Goal: Task Accomplishment & Management: Complete application form

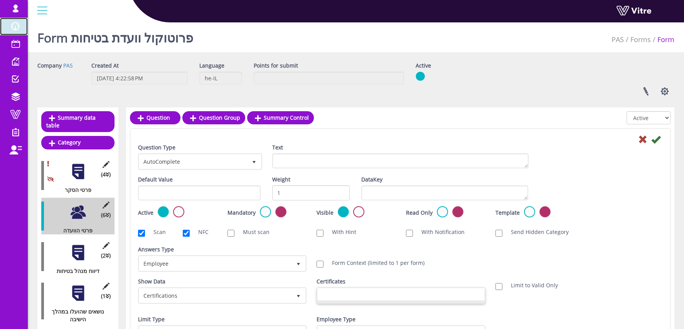
click at [17, 23] on span at bounding box center [15, 26] width 19 height 9
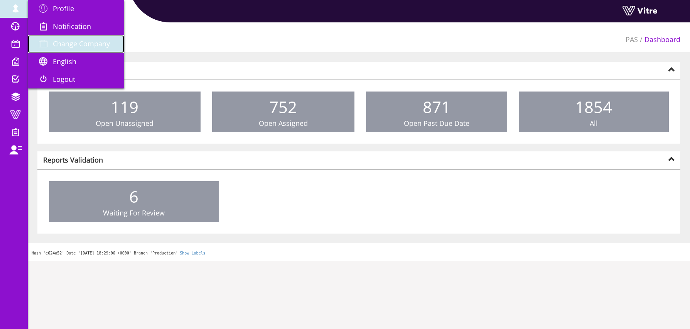
click at [72, 50] on link "Change Company" at bounding box center [76, 44] width 96 height 18
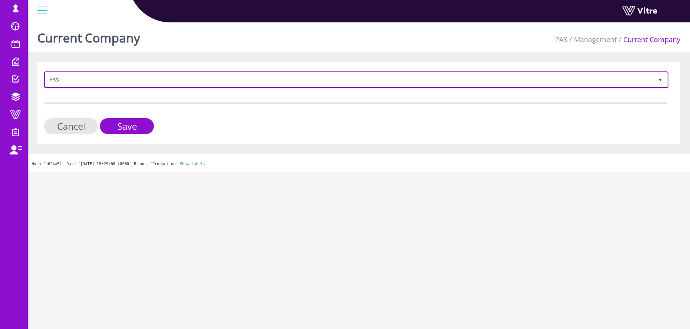
click at [74, 83] on span "PAS" at bounding box center [349, 79] width 608 height 14
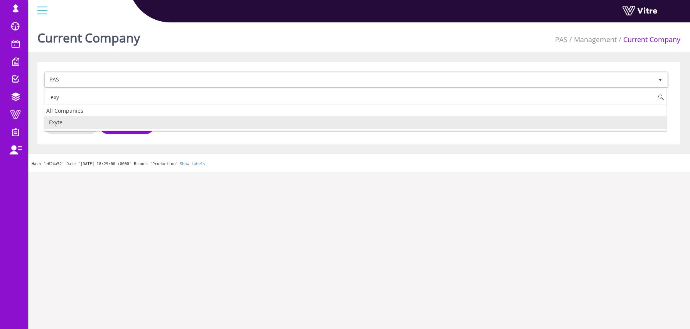
click at [66, 120] on li "Exyte" at bounding box center [355, 122] width 622 height 13
type input "exy"
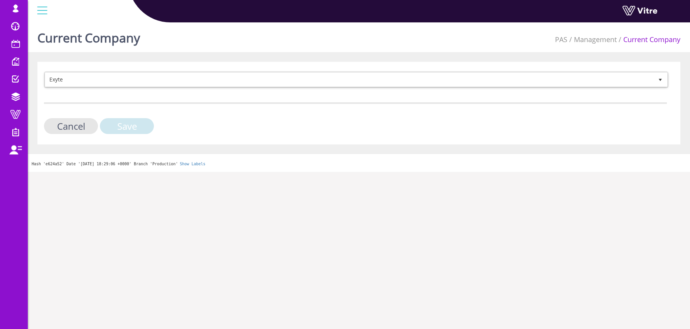
click at [127, 133] on input "Save" at bounding box center [127, 126] width 54 height 16
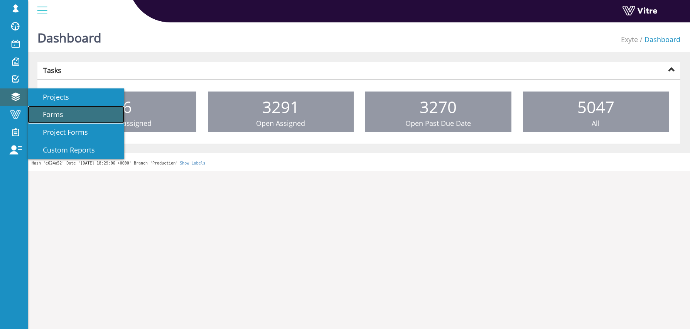
click at [52, 115] on span "Forms" at bounding box center [49, 114] width 30 height 9
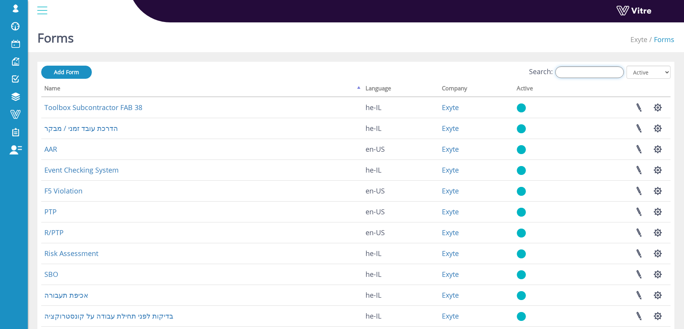
click at [593, 74] on input "Search:" at bounding box center [589, 72] width 69 height 12
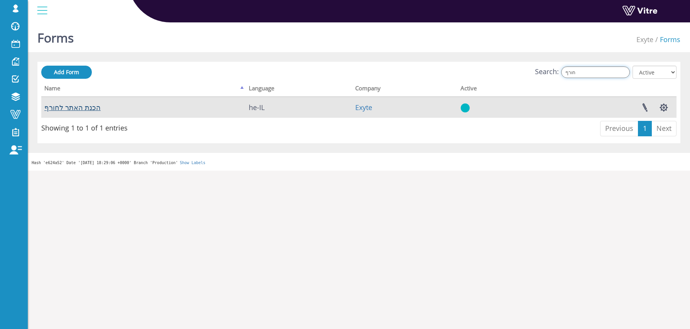
type input "חורף"
drag, startPoint x: 62, startPoint y: 108, endPoint x: 170, endPoint y: 115, distance: 108.2
click at [62, 108] on link "הכנת האתר לחורף" at bounding box center [72, 107] width 56 height 9
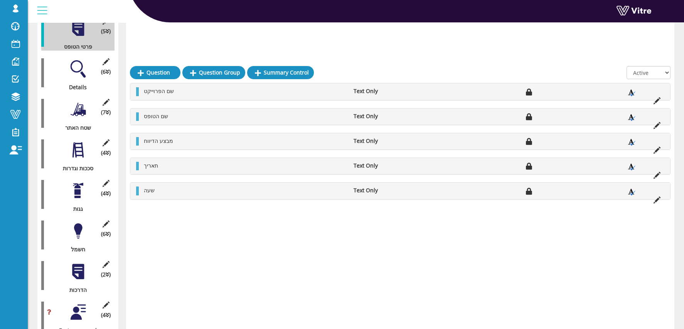
scroll to position [175, 0]
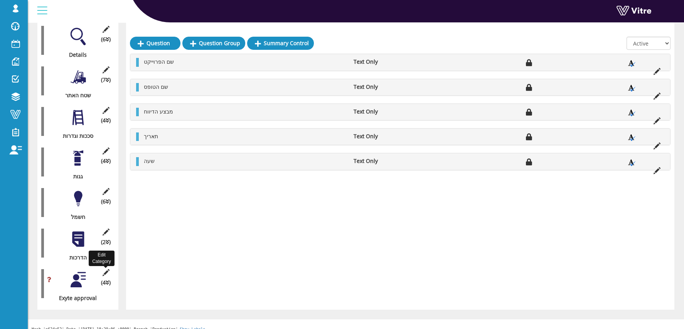
click at [106, 269] on icon at bounding box center [106, 272] width 10 height 7
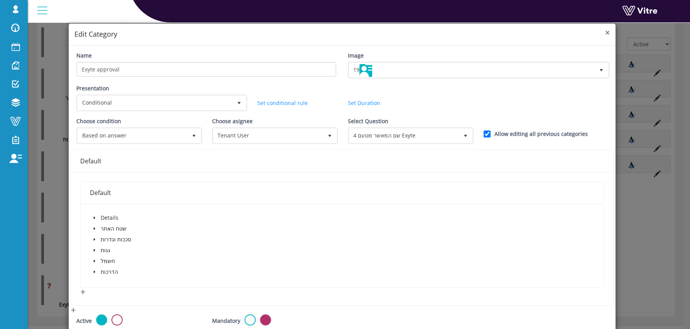
click at [605, 34] on span "×" at bounding box center [607, 32] width 5 height 11
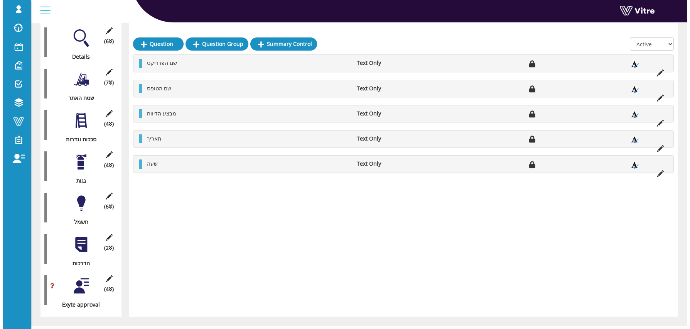
scroll to position [177, 0]
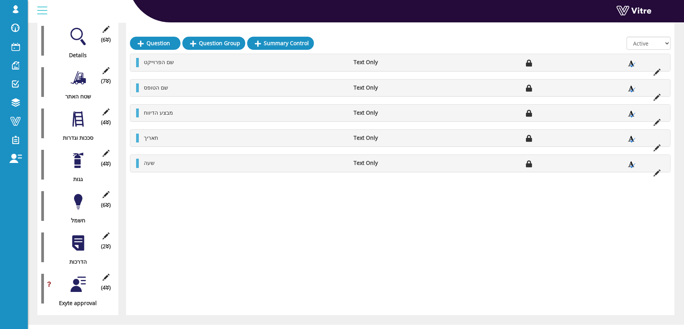
click at [79, 234] on div at bounding box center [77, 242] width 17 height 17
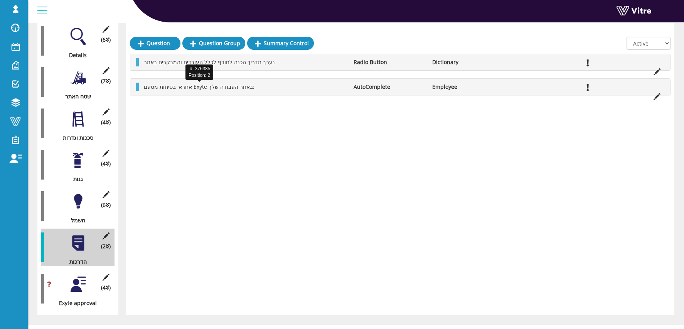
click at [187, 86] on span "אחראי בטיחות מטעם Exyte באזור העבודה שלך:" at bounding box center [199, 86] width 111 height 7
click at [658, 94] on icon at bounding box center [657, 96] width 7 height 7
click at [155, 88] on span "אחראי בטיחות מטעם Exyte באזור העבודה שלך:" at bounding box center [199, 86] width 111 height 7
click at [657, 95] on icon at bounding box center [657, 96] width 7 height 7
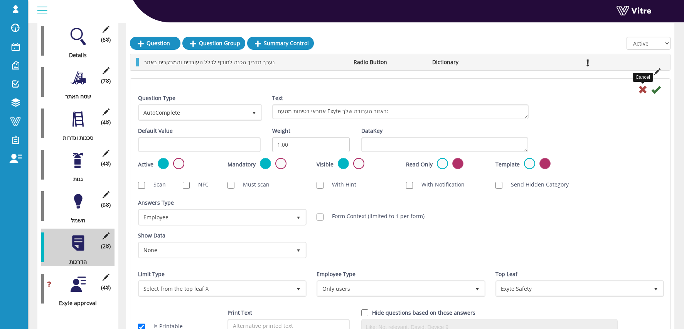
click at [642, 89] on icon at bounding box center [642, 89] width 9 height 9
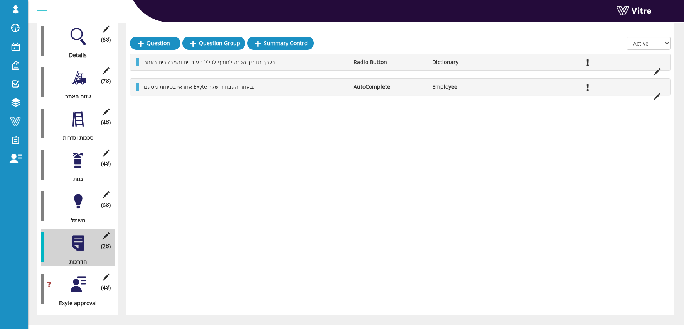
click at [81, 275] on div at bounding box center [77, 283] width 17 height 17
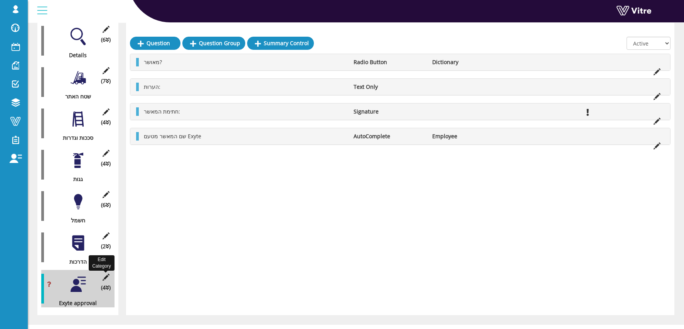
click at [103, 273] on icon at bounding box center [106, 276] width 10 height 7
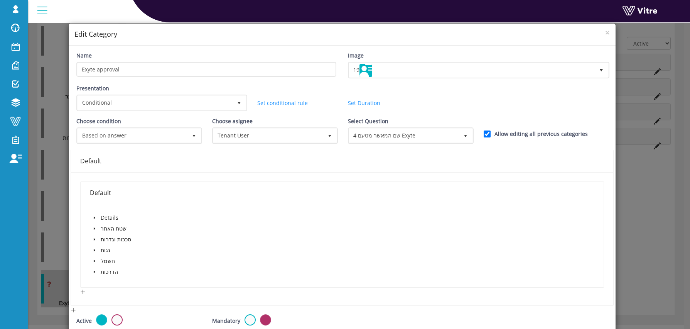
click at [94, 272] on icon "caret-down" at bounding box center [95, 271] width 2 height 3
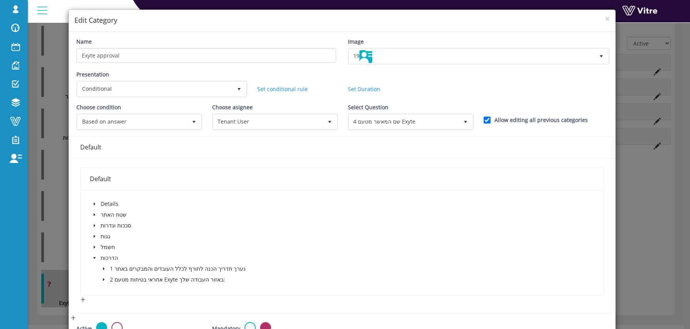
scroll to position [14, 0]
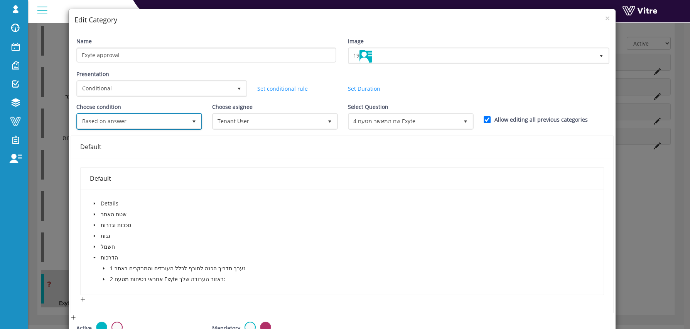
click at [153, 125] on span "Based on answer" at bounding box center [133, 121] width 110 height 14
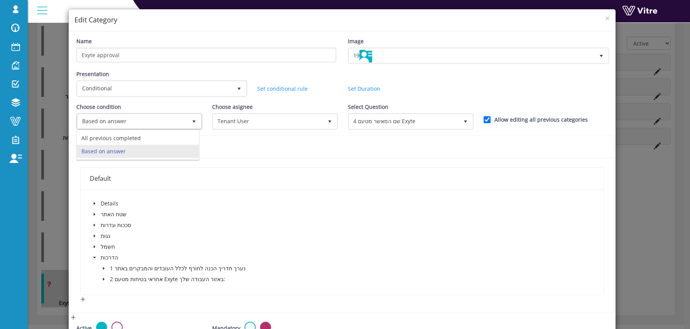
click at [442, 86] on div "Presentation Conditional 5 Set Duration Minutes 0 Set conditional rule Set Dura…" at bounding box center [342, 86] width 543 height 33
click at [103, 280] on icon "caret-down" at bounding box center [104, 279] width 4 height 4
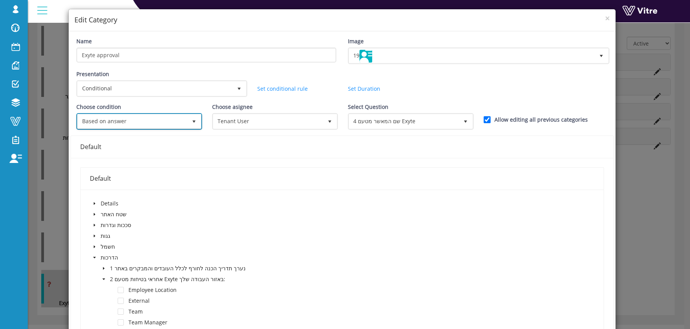
click at [131, 121] on span "Based on answer" at bounding box center [133, 121] width 110 height 14
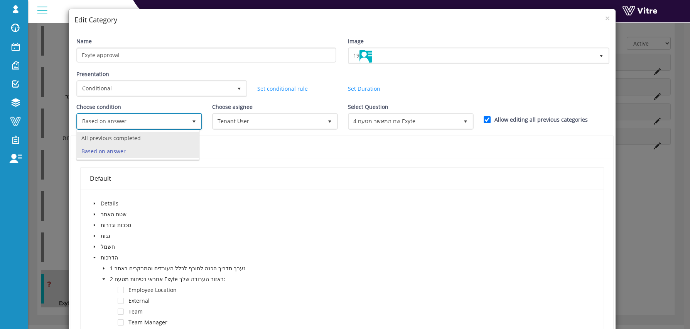
click at [135, 137] on li "All previous completed" at bounding box center [138, 137] width 122 height 13
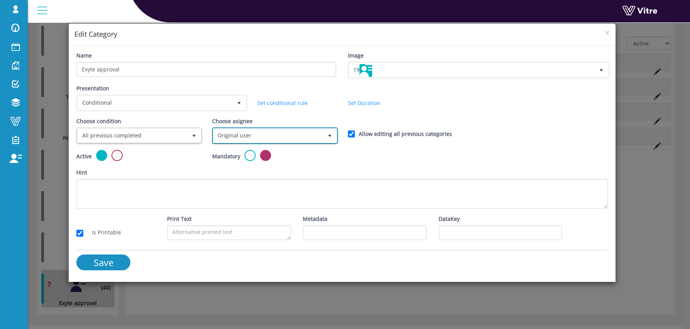
click at [283, 140] on span "Original user" at bounding box center [268, 135] width 110 height 14
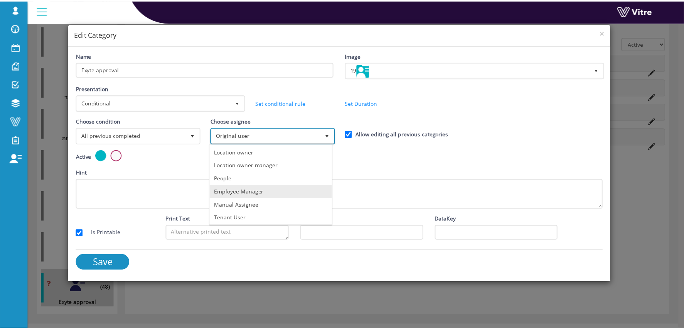
scroll to position [54, 0]
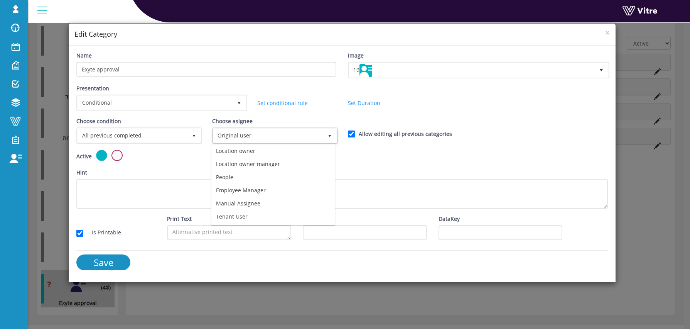
click at [512, 134] on div "Choose condition All previous completed 0 Choose asignee Original user 0 Choose…" at bounding box center [342, 133] width 543 height 33
click at [607, 31] on span "×" at bounding box center [607, 32] width 5 height 11
